Goal: Information Seeking & Learning: Learn about a topic

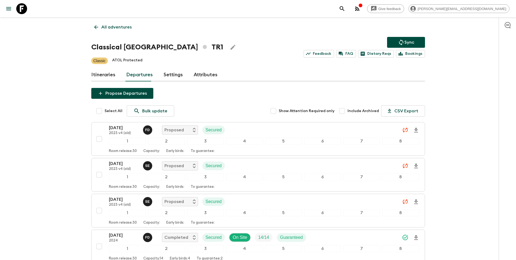
click at [121, 30] on p "All adventures" at bounding box center [116, 27] width 30 height 7
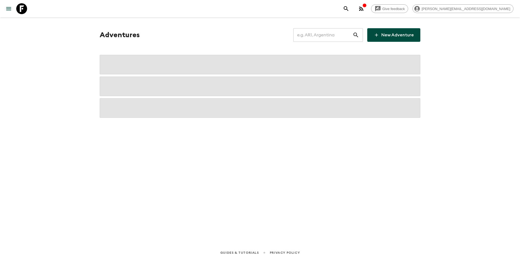
click at [319, 37] on input "text" at bounding box center [322, 34] width 59 height 15
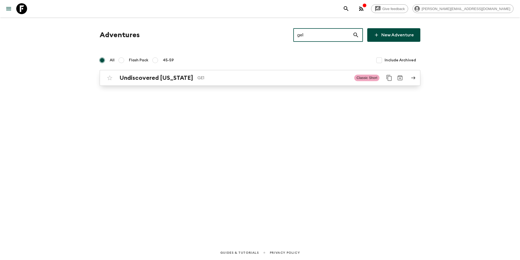
type input "ge1"
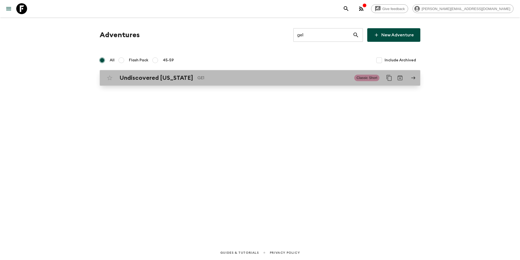
click at [262, 75] on p "GE1" at bounding box center [273, 77] width 153 height 7
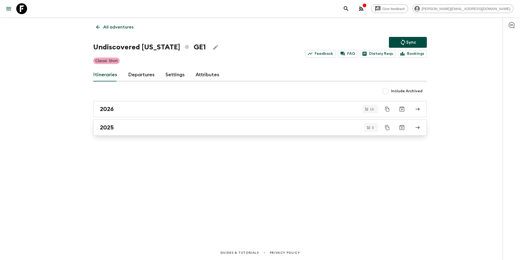
click at [147, 124] on div "2025" at bounding box center [255, 127] width 310 height 7
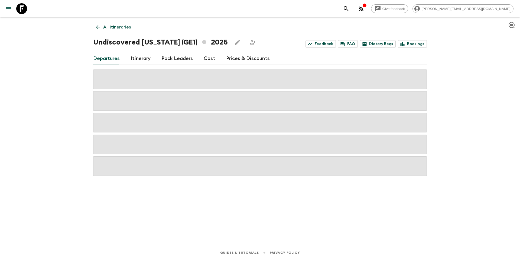
click at [208, 59] on link "Cost" at bounding box center [210, 58] width 12 height 13
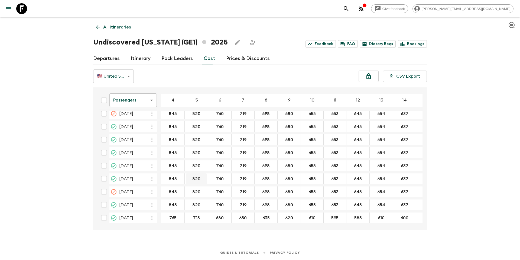
scroll to position [111, 0]
click at [107, 28] on p "All itineraries" at bounding box center [117, 27] width 28 height 7
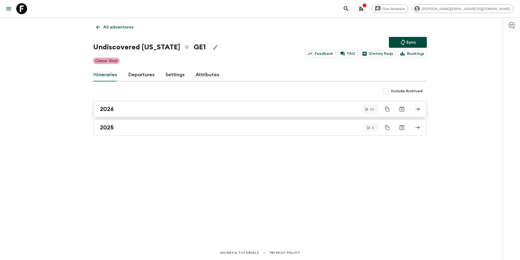
click at [150, 109] on div "2026" at bounding box center [255, 108] width 310 height 7
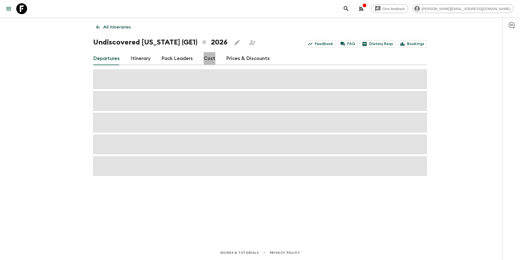
click at [209, 57] on link "Cost" at bounding box center [210, 58] width 12 height 13
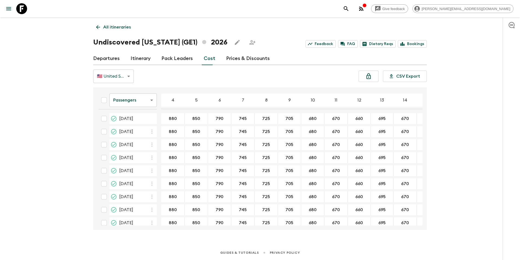
click at [125, 30] on p "All itineraries" at bounding box center [117, 27] width 28 height 7
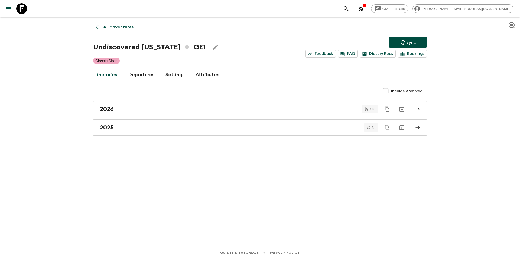
click at [113, 31] on link "All adventures" at bounding box center [114, 27] width 43 height 11
